Goal: Task Accomplishment & Management: Use online tool/utility

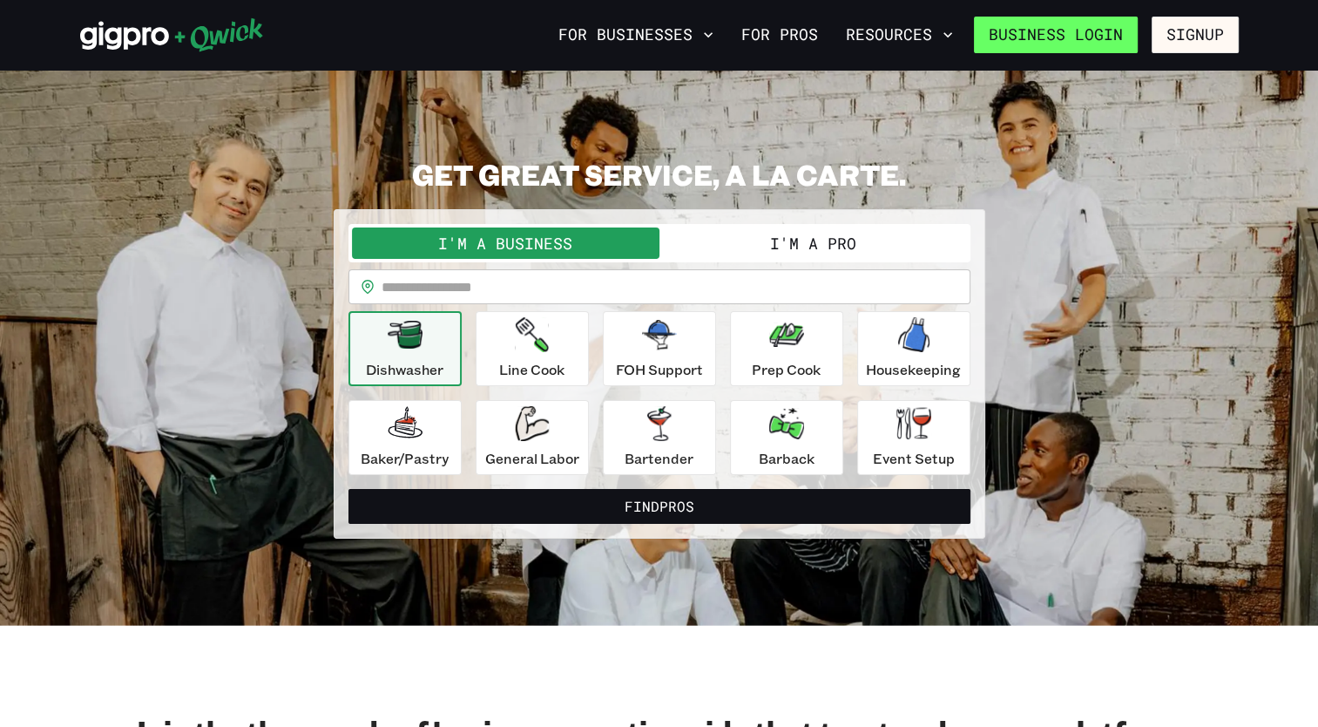
click at [1058, 44] on link "Business Login" at bounding box center [1056, 35] width 164 height 37
click at [1071, 36] on link "Business Login" at bounding box center [1056, 35] width 164 height 37
click at [850, 237] on button "I'm a Pro" at bounding box center [813, 242] width 308 height 31
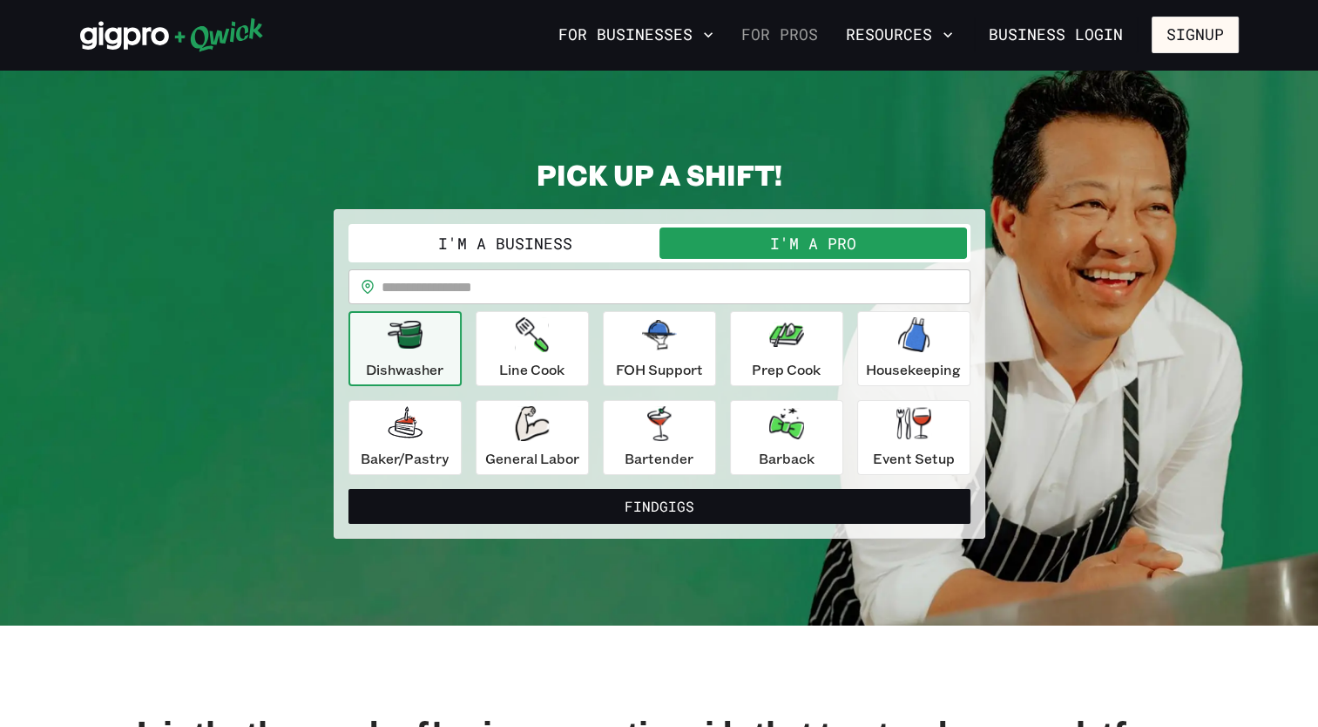
click at [763, 42] on link "For Pros" at bounding box center [779, 35] width 91 height 30
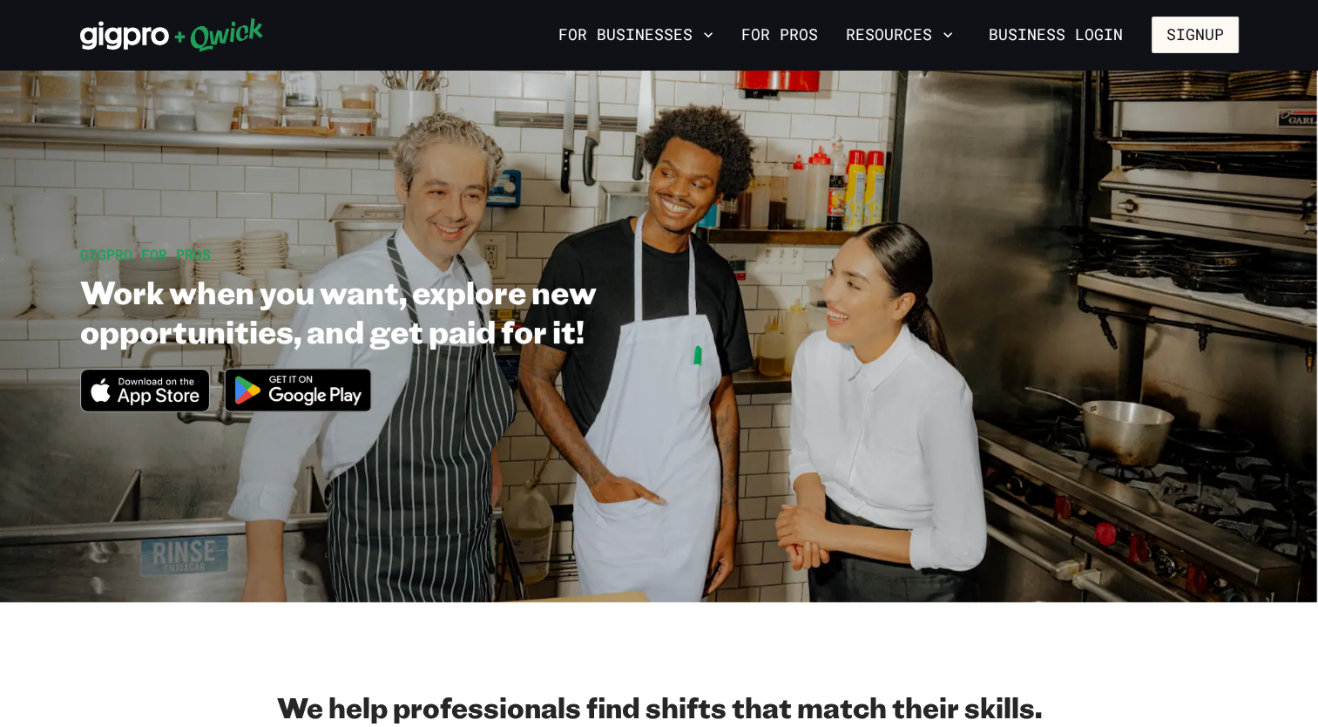
click at [129, 30] on icon at bounding box center [124, 36] width 89 height 29
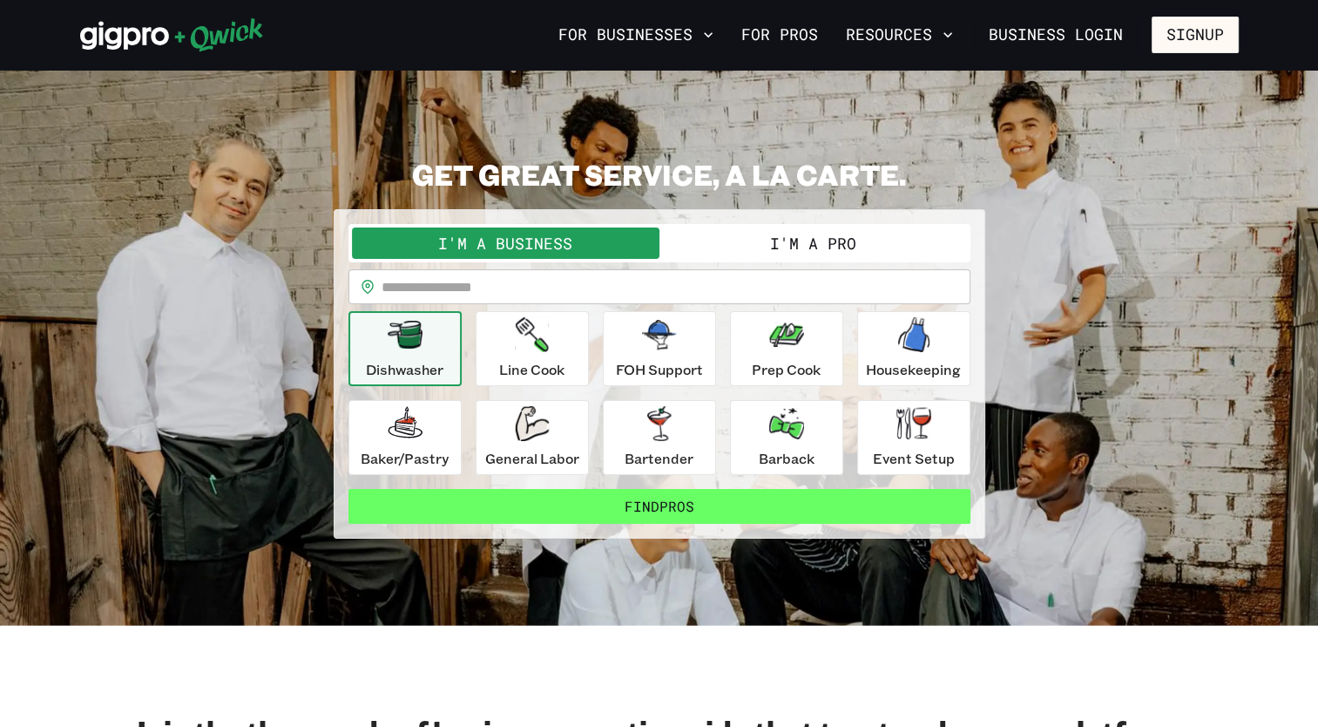
click at [481, 518] on button "Find Pros" at bounding box center [659, 506] width 622 height 35
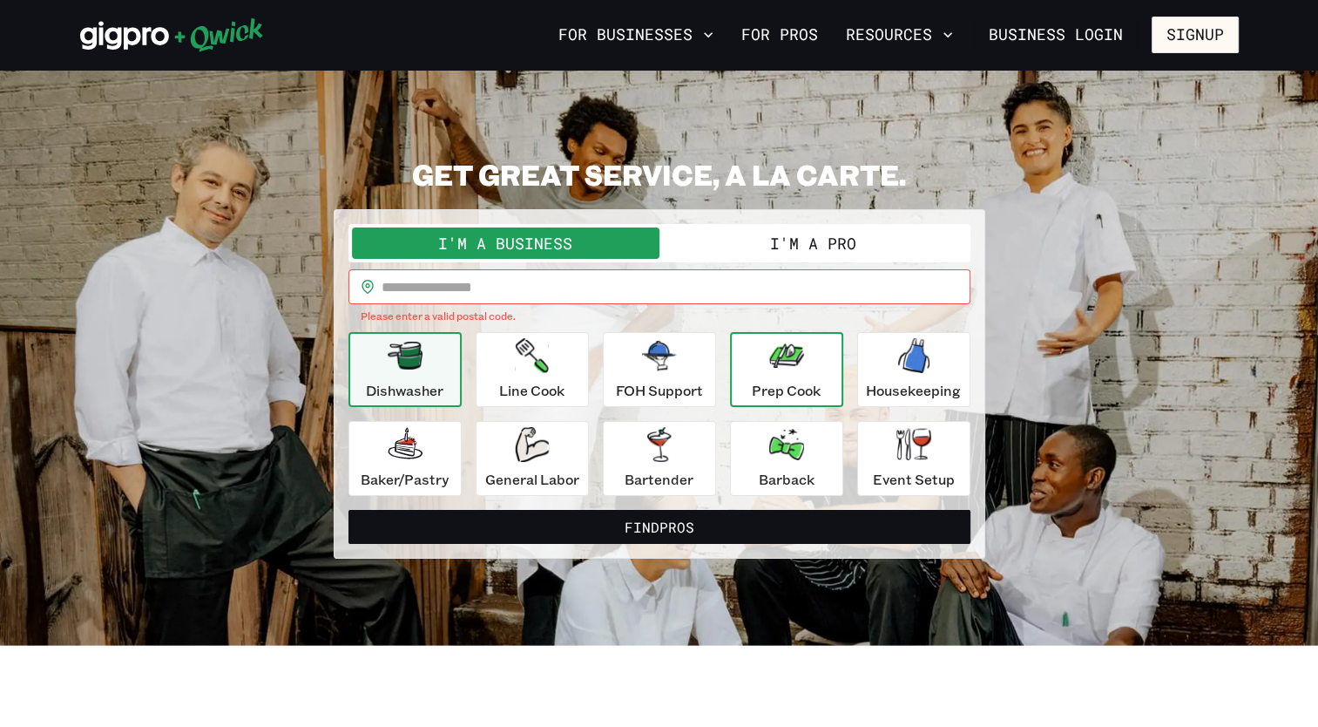
click at [781, 402] on button "Prep Cook" at bounding box center [786, 369] width 113 height 75
click at [763, 244] on button "I'm a Pro" at bounding box center [813, 242] width 308 height 31
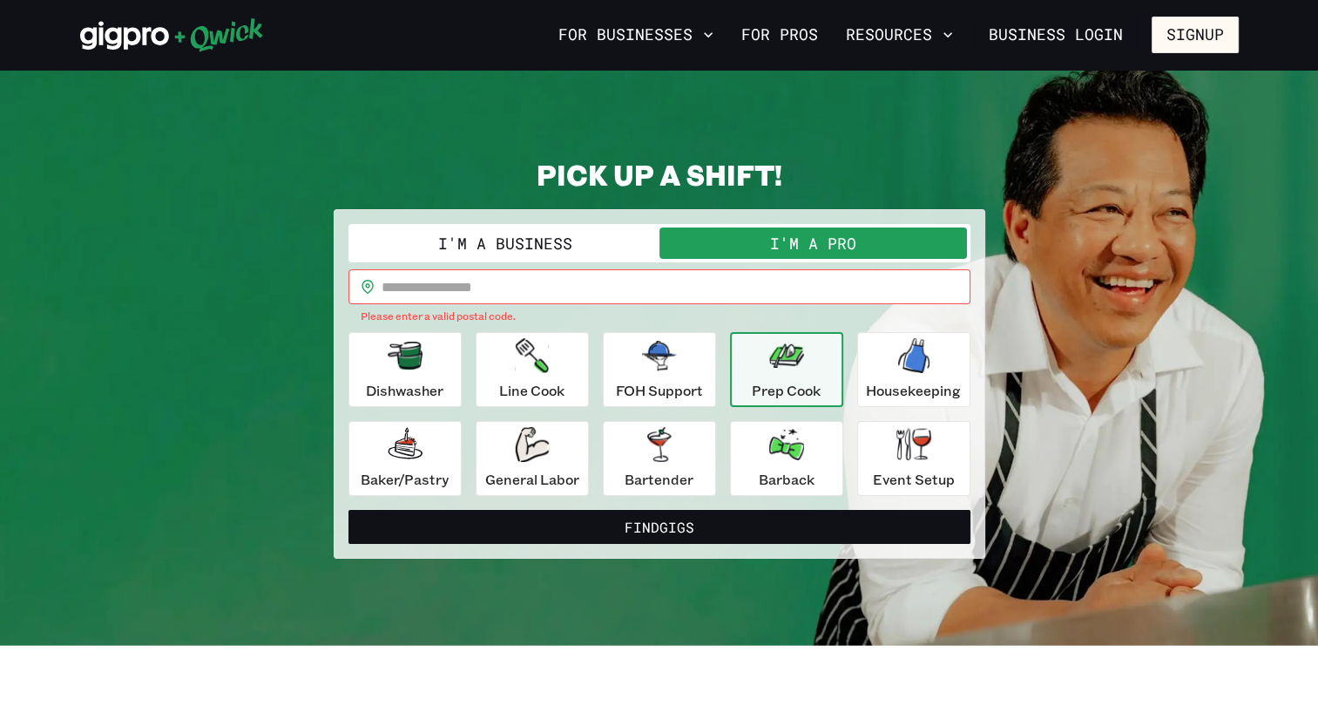
click at [745, 389] on button "Prep Cook" at bounding box center [786, 369] width 113 height 75
click at [398, 280] on input "text" at bounding box center [676, 286] width 589 height 35
type input "*****"
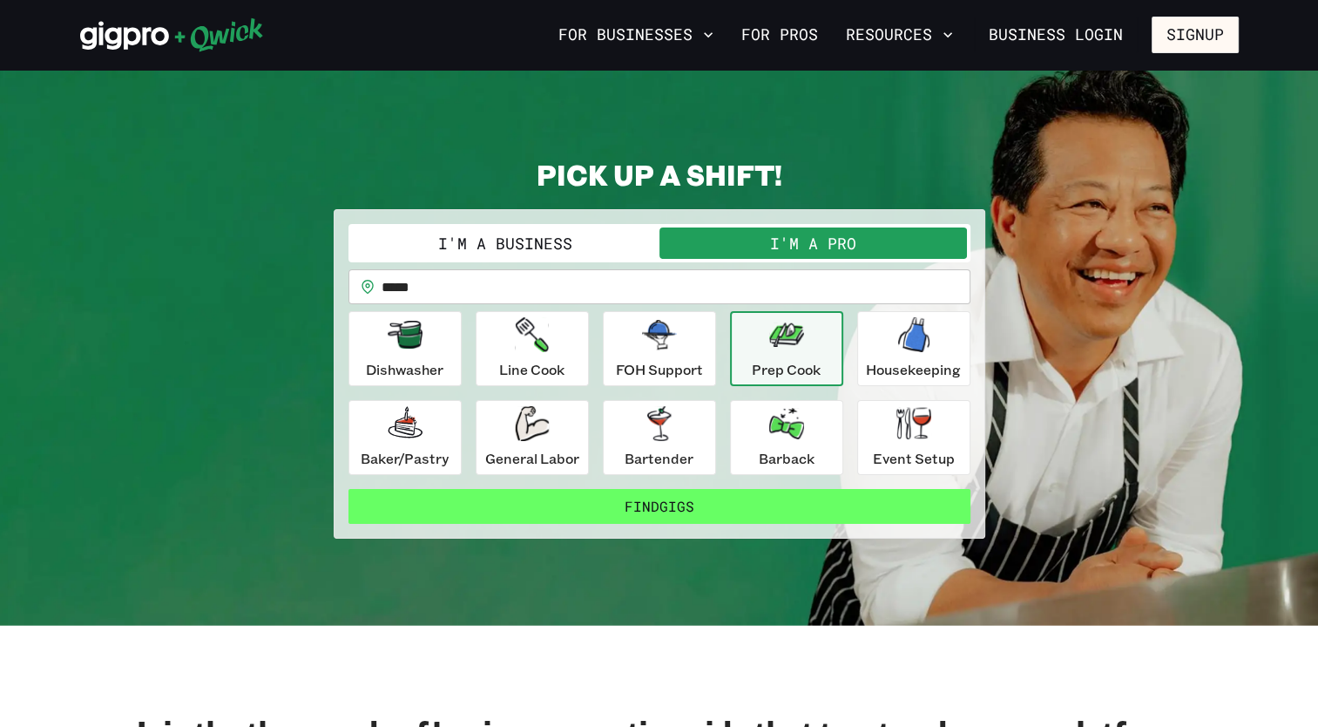
click at [612, 512] on button "Find Gigs" at bounding box center [659, 506] width 622 height 35
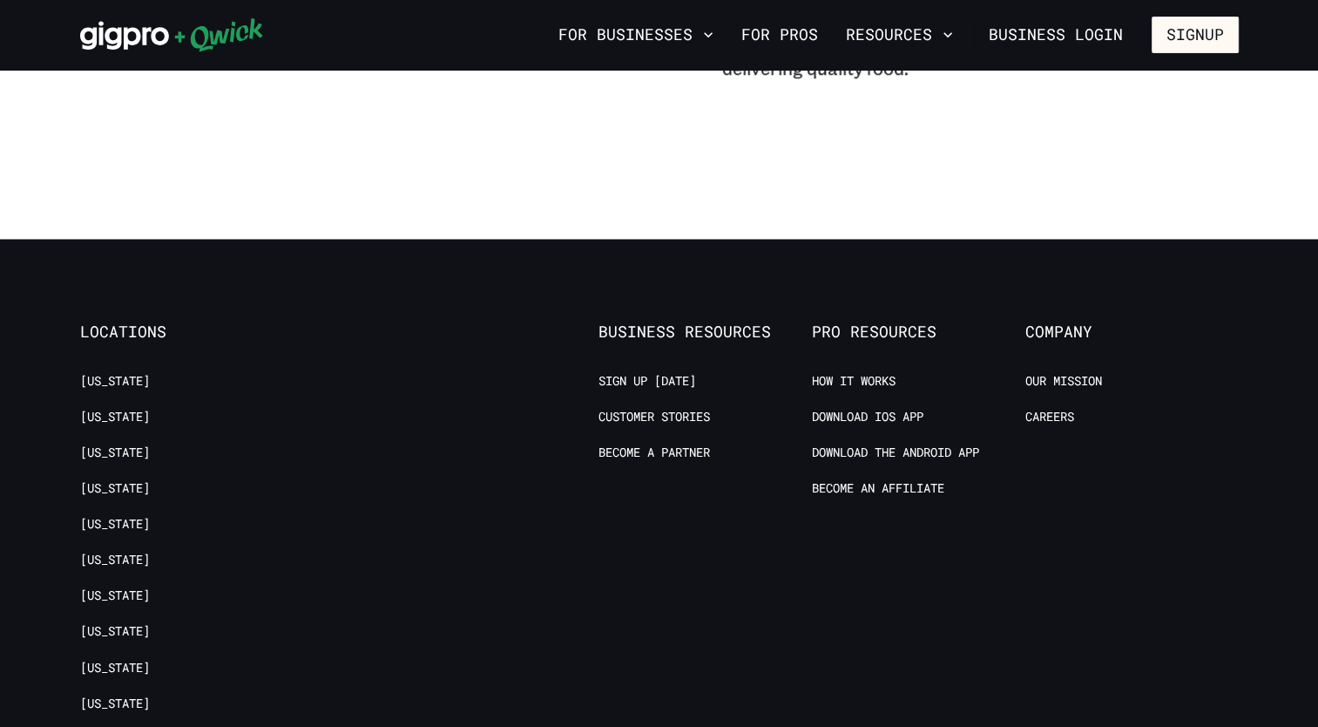
scroll to position [1655, 0]
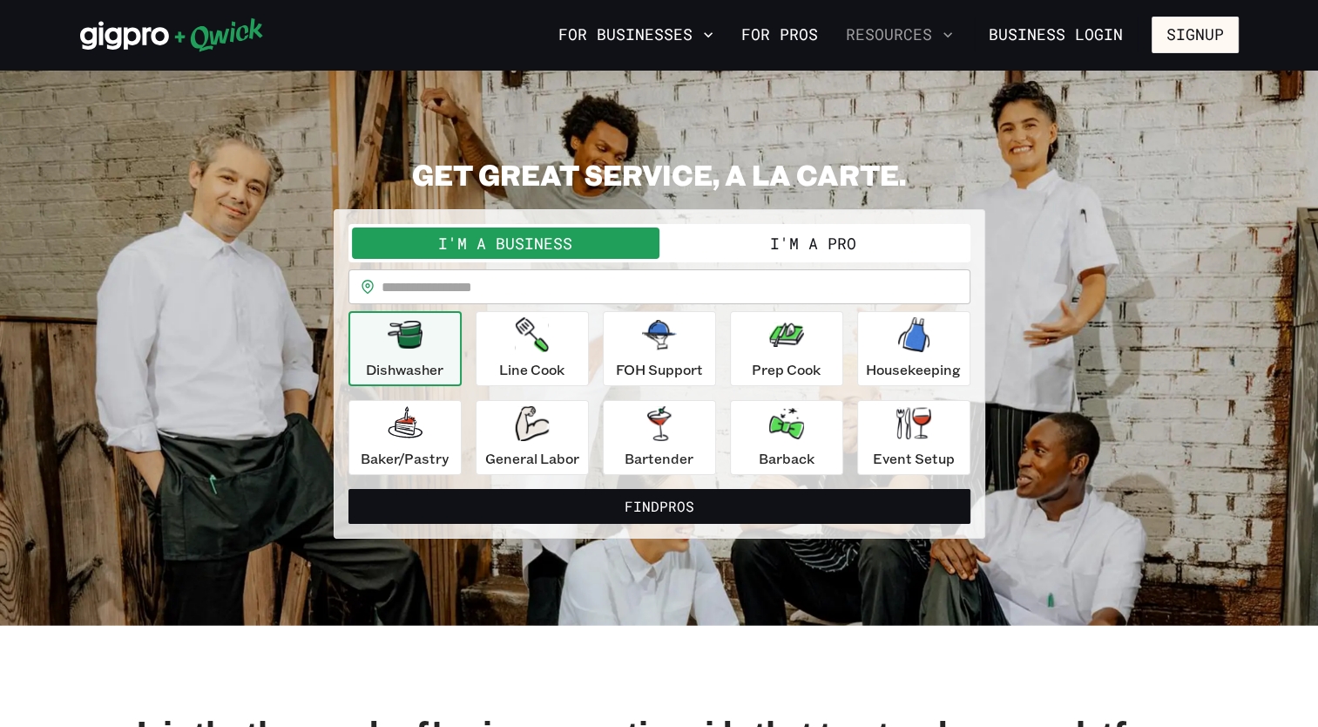
click at [944, 31] on icon "button" at bounding box center [947, 34] width 17 height 17
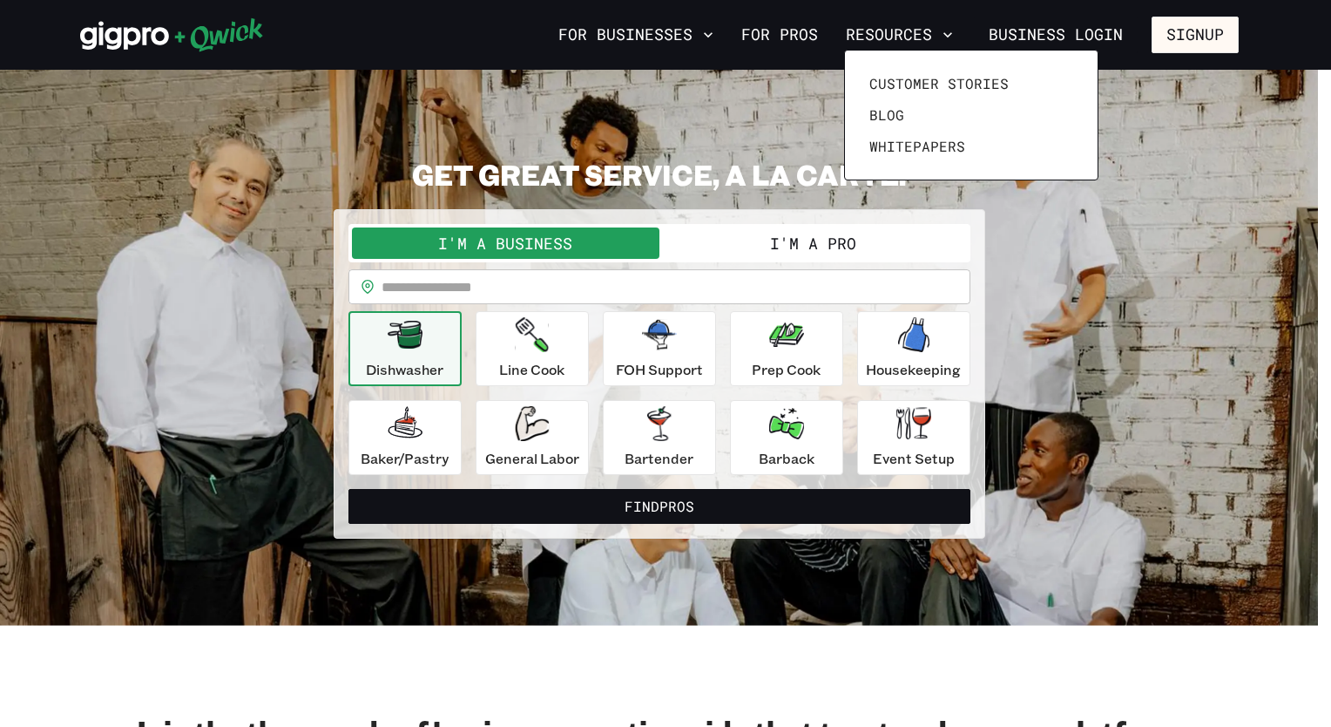
click at [777, 37] on div at bounding box center [665, 363] width 1331 height 727
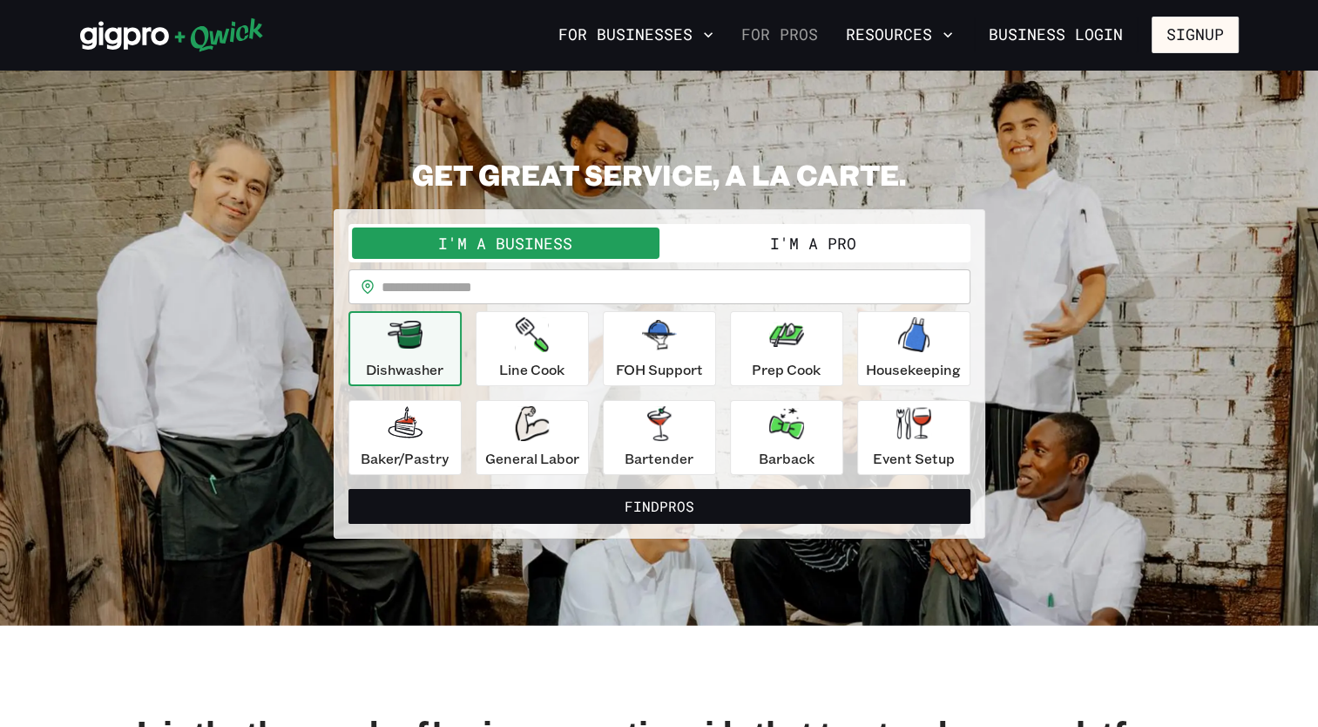
click at [764, 34] on link "For Pros" at bounding box center [779, 35] width 91 height 30
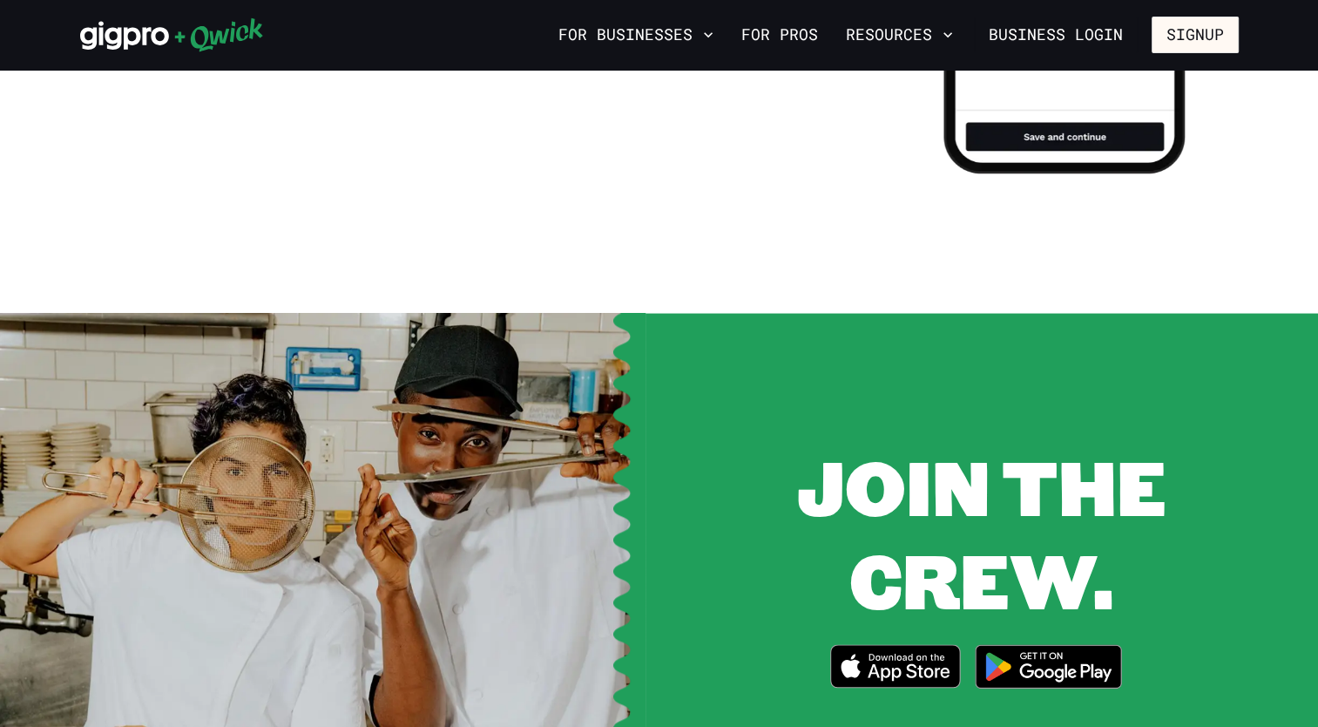
scroll to position [1990, 0]
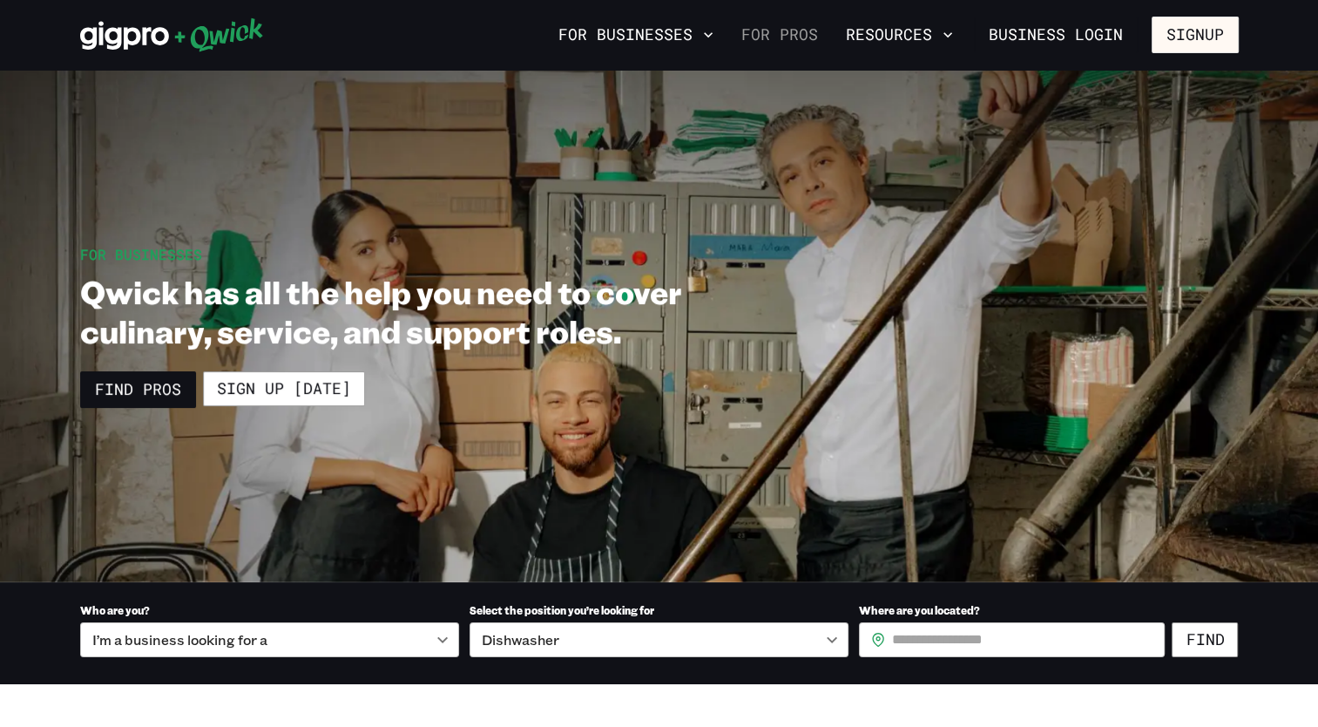
click at [820, 42] on link "For Pros" at bounding box center [779, 35] width 91 height 30
